Goal: Information Seeking & Learning: Learn about a topic

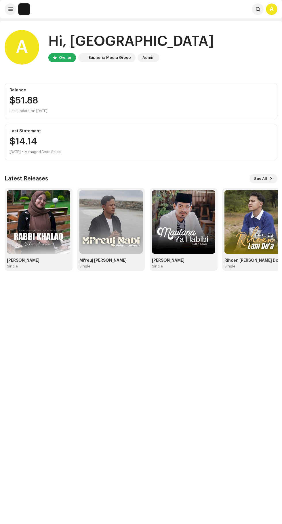
click at [271, 179] on span at bounding box center [271, 178] width 3 height 5
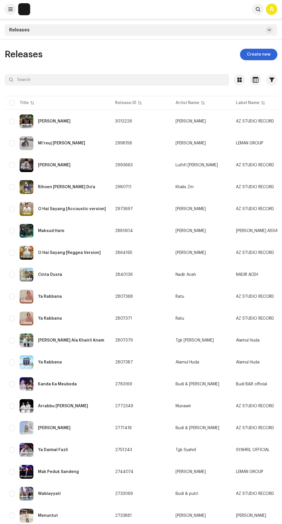
click at [249, 361] on span "Alamul Huda" at bounding box center [248, 362] width 24 height 4
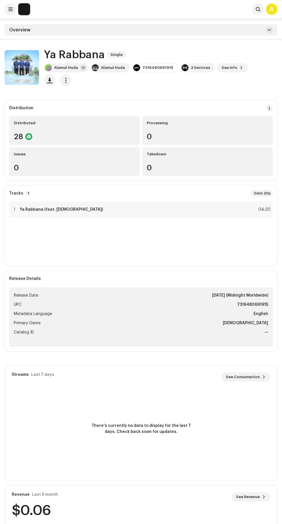
click at [66, 70] on div "Alamul Huda" at bounding box center [66, 67] width 24 height 5
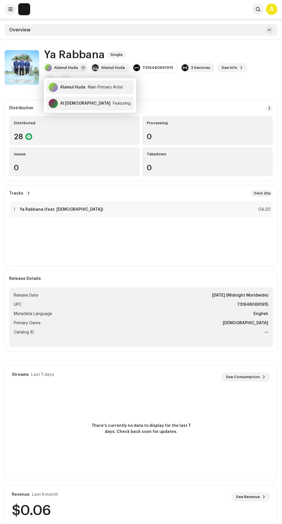
click at [111, 70] on div "Alamul Huda" at bounding box center [113, 67] width 24 height 5
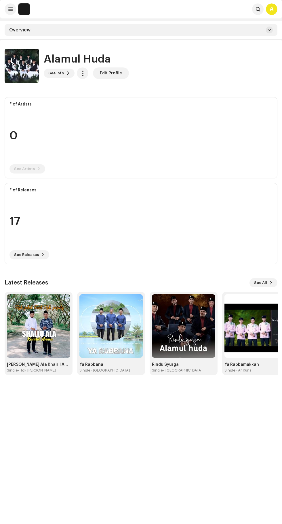
click at [271, 283] on span at bounding box center [271, 282] width 3 height 5
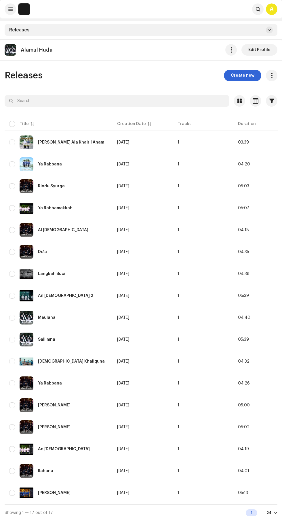
scroll to position [0, 251]
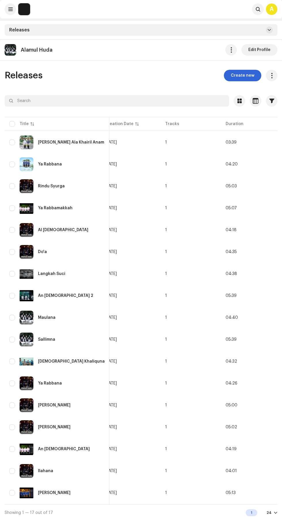
click at [226, 142] on span "03:39" at bounding box center [231, 142] width 11 height 4
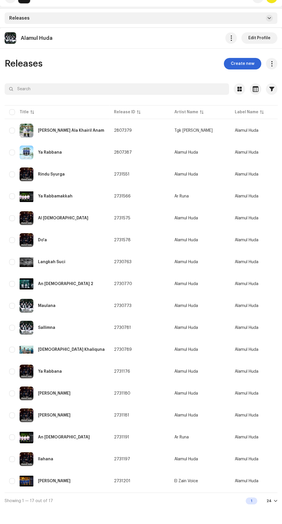
scroll to position [56, 0]
